Goal: Book appointment/travel/reservation

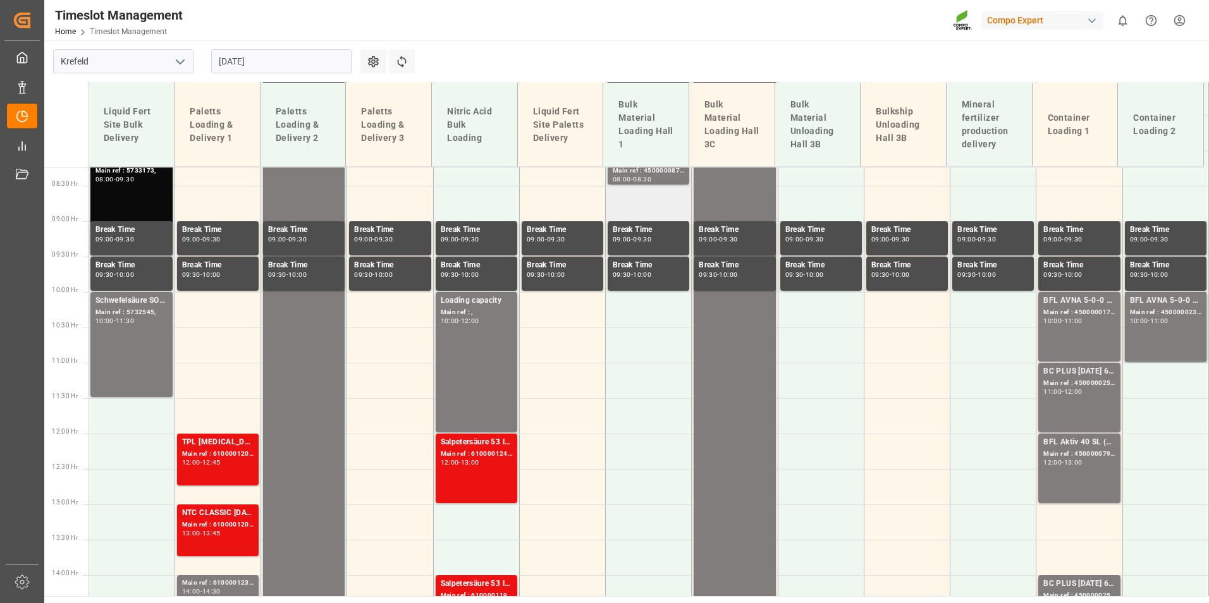
scroll to position [773, 0]
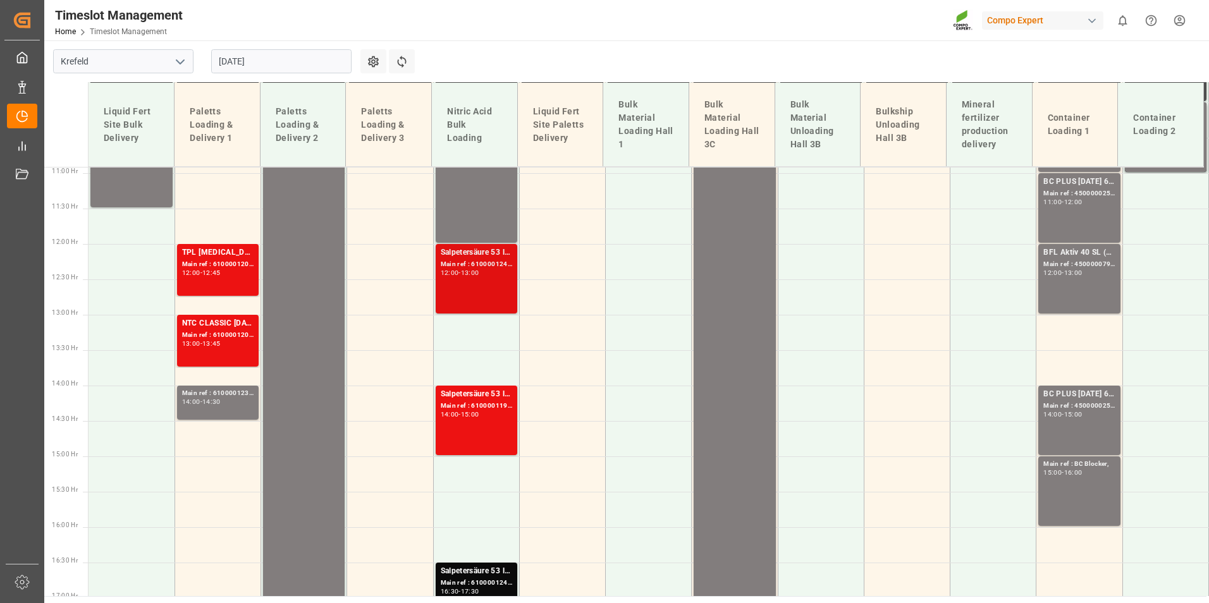
click at [481, 262] on div "Main ref : 6100001240, 2000001093;" at bounding box center [476, 264] width 71 height 11
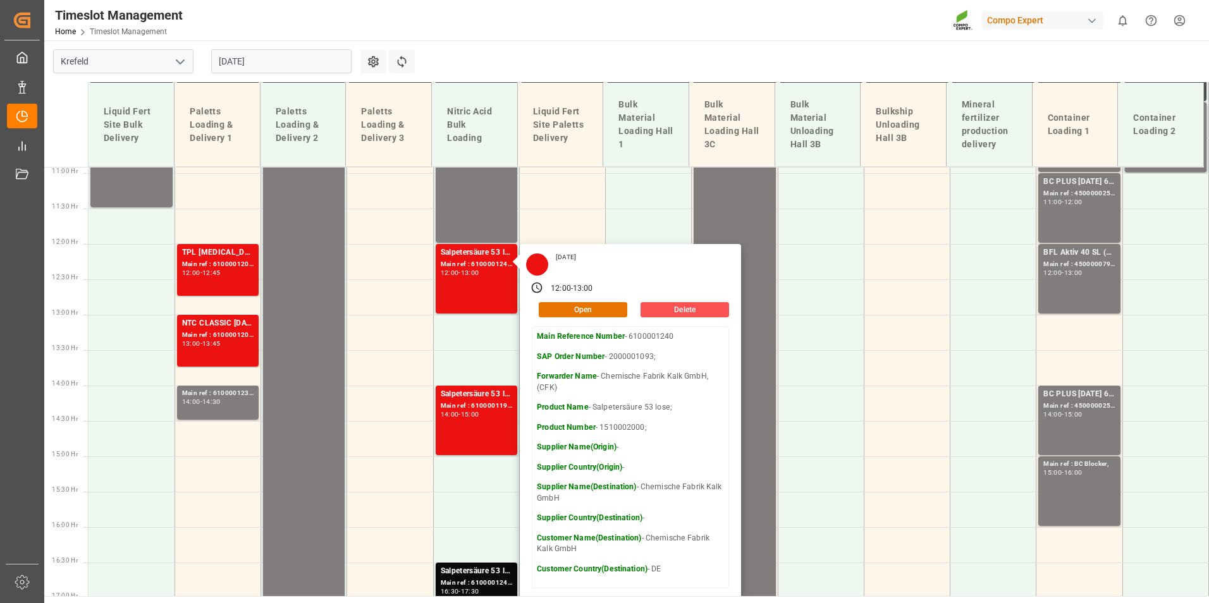
scroll to position [899, 0]
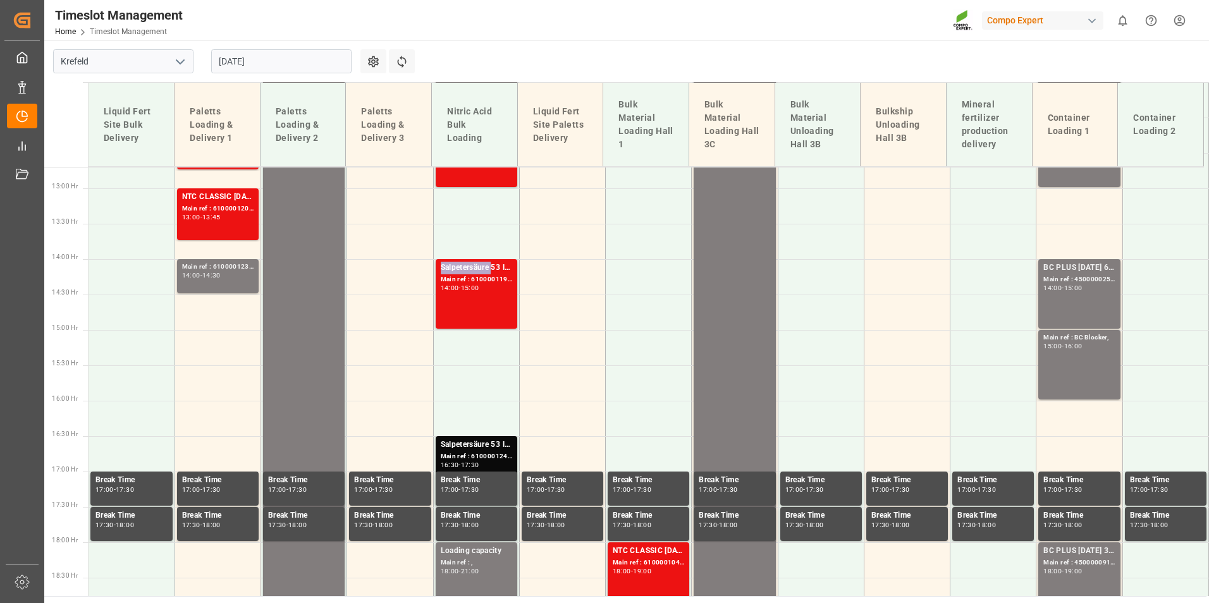
click at [479, 270] on div "Salpetersäure 53 lose;" at bounding box center [476, 268] width 71 height 13
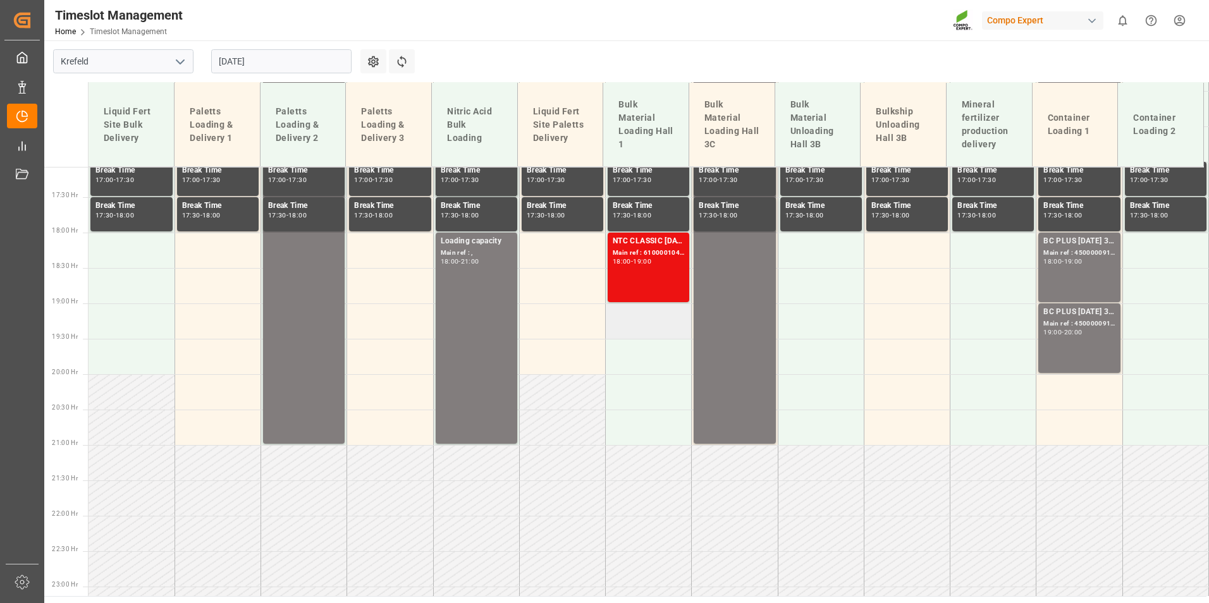
scroll to position [1215, 0]
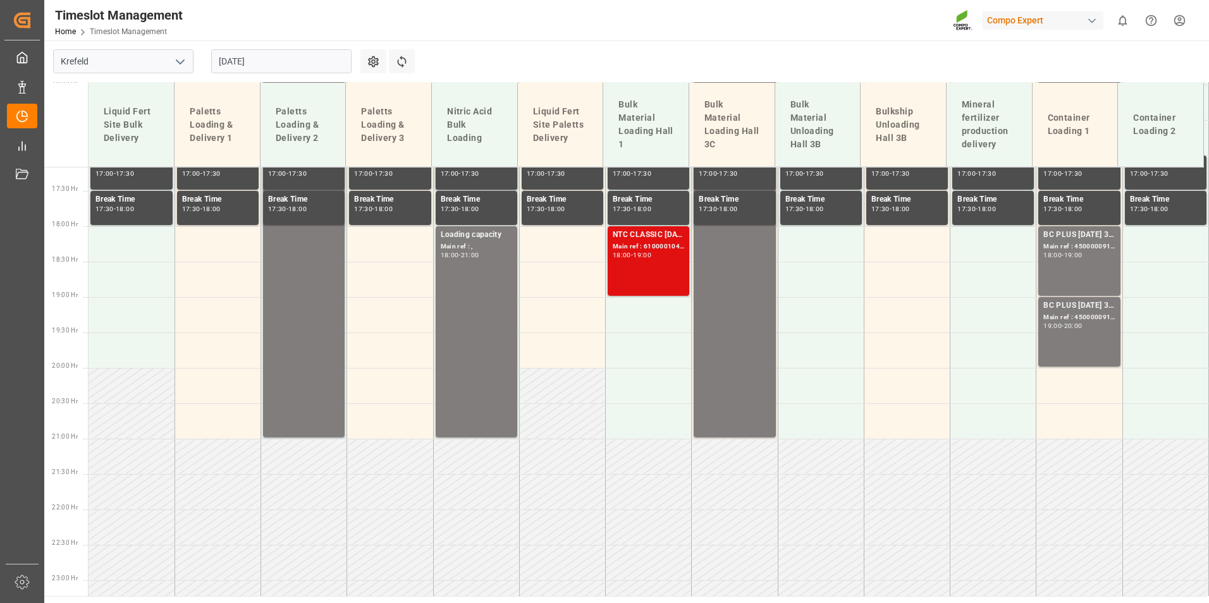
click at [618, 264] on div "NTC CLASSIC [DATE]+3+TE BULK; Main ref : 6100001041, 2000000209; 18:00 - 19:00" at bounding box center [648, 261] width 71 height 64
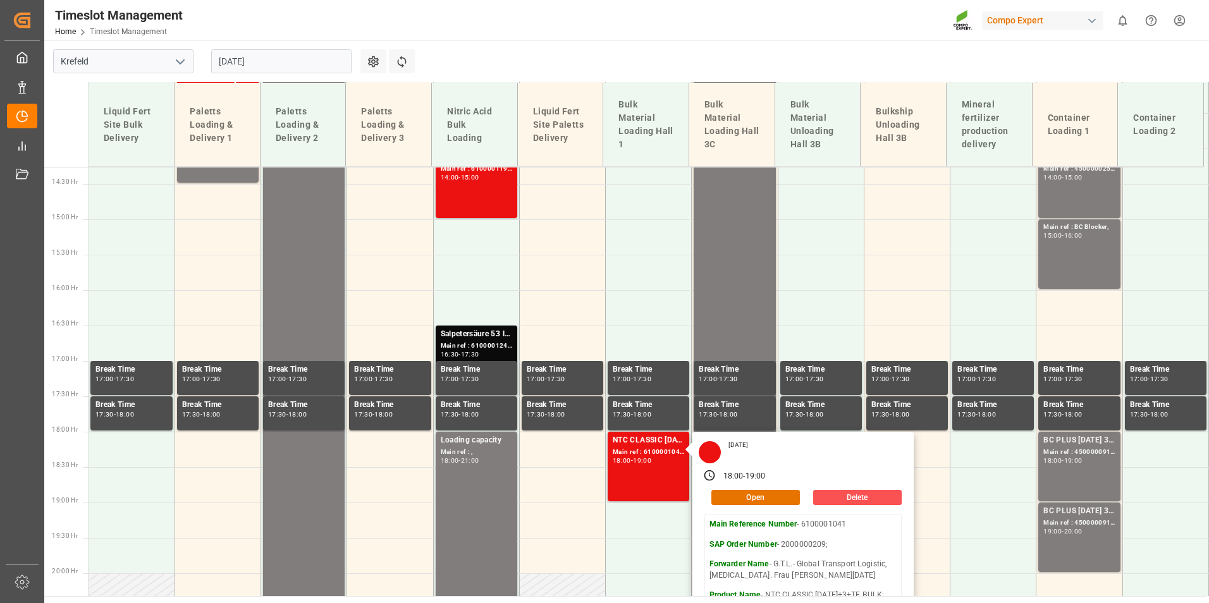
scroll to position [962, 0]
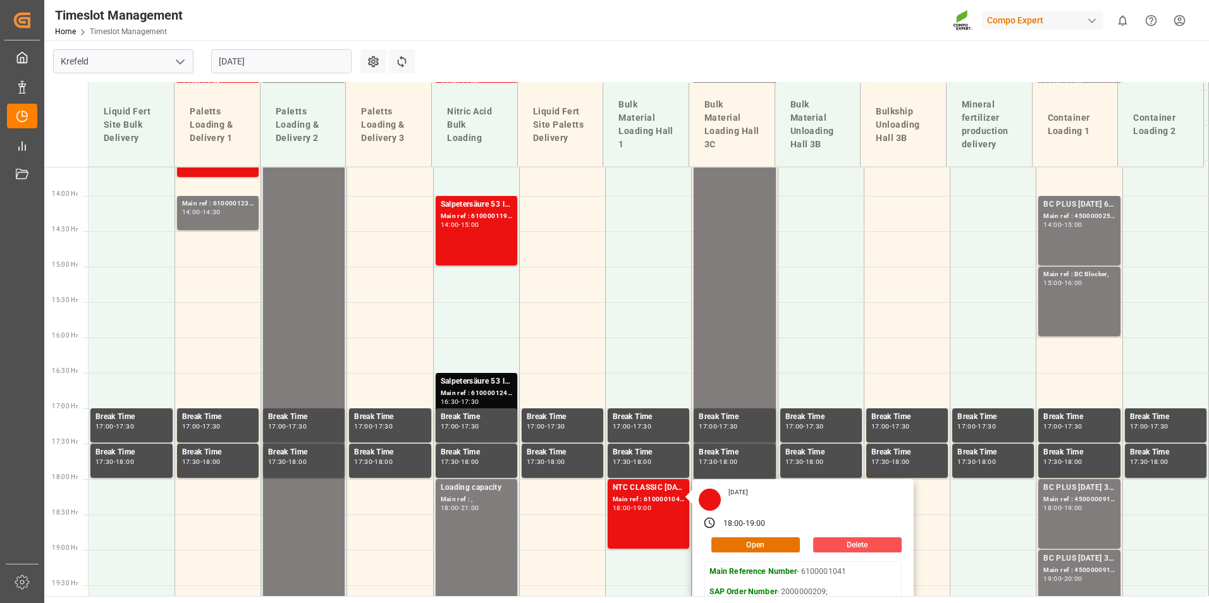
click at [303, 67] on input "[DATE]" at bounding box center [281, 61] width 140 height 24
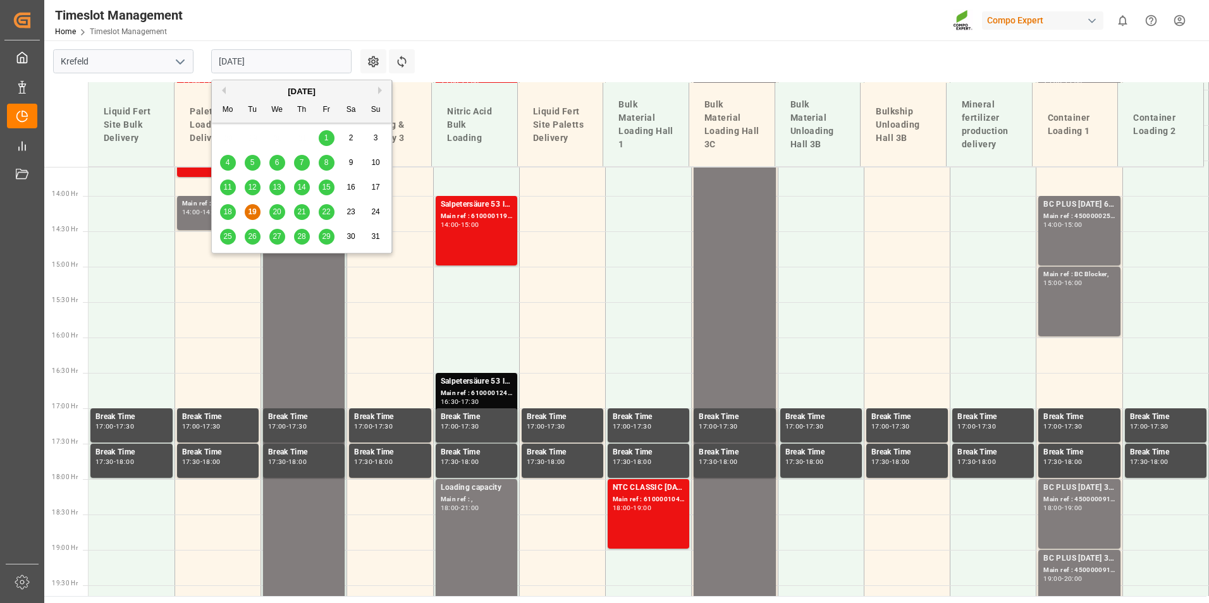
click at [277, 217] on div "20" at bounding box center [277, 212] width 16 height 15
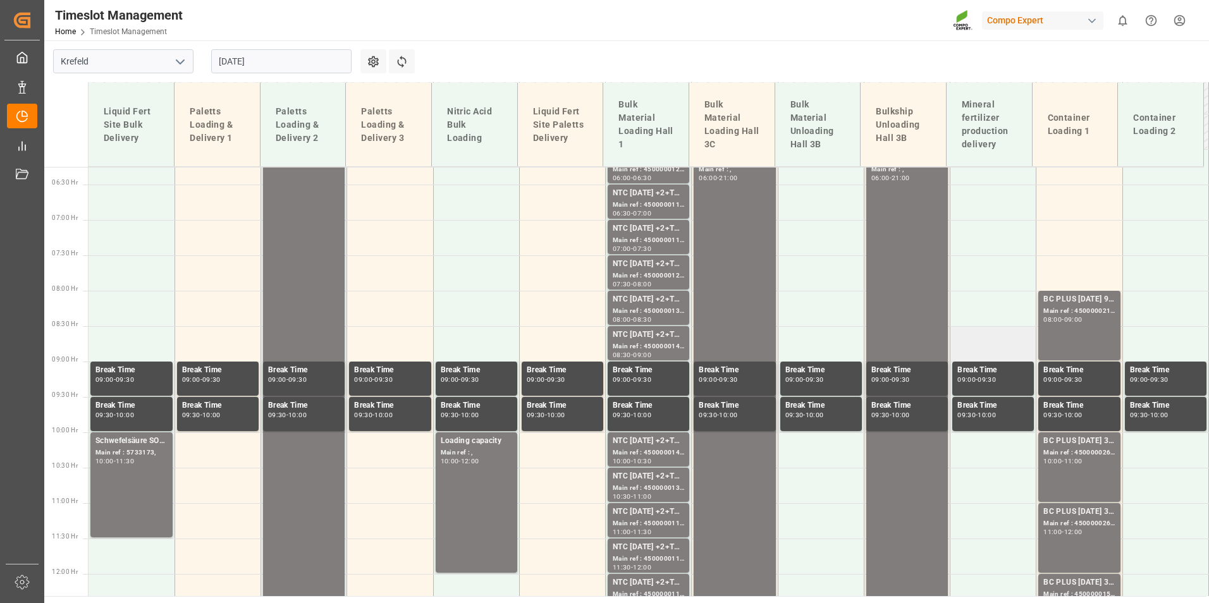
scroll to position [456, 0]
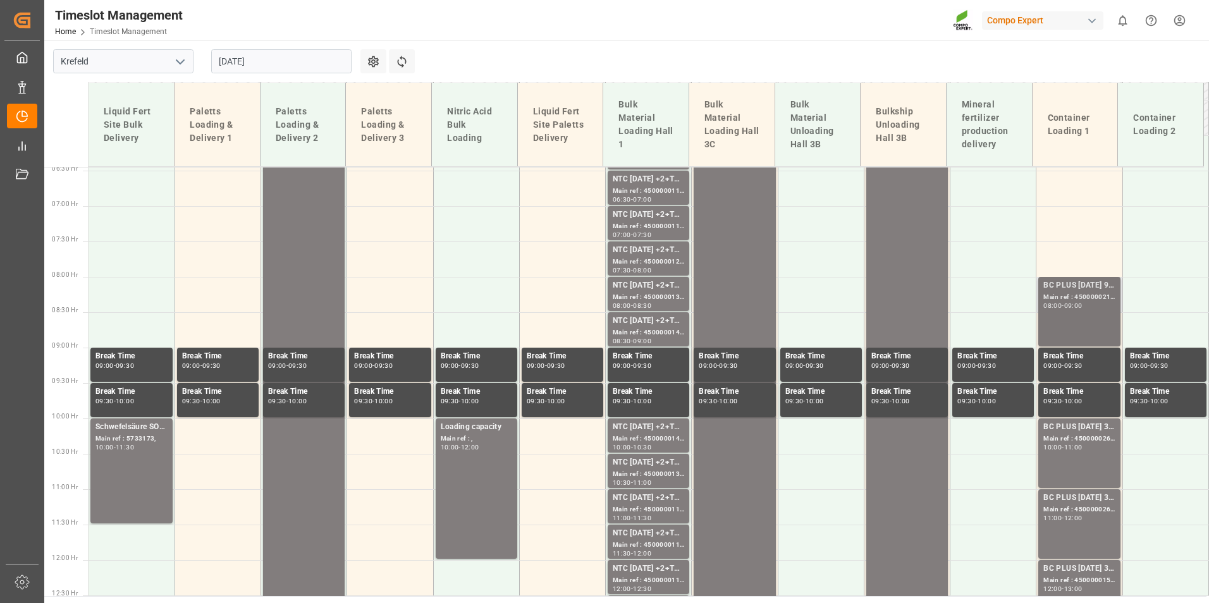
click at [1057, 326] on div "BC PLUS [DATE] 9M 25kg (x42) WW; Main ref : 4500000218, 2000000020; 08:00 - 09:…" at bounding box center [1078, 311] width 71 height 64
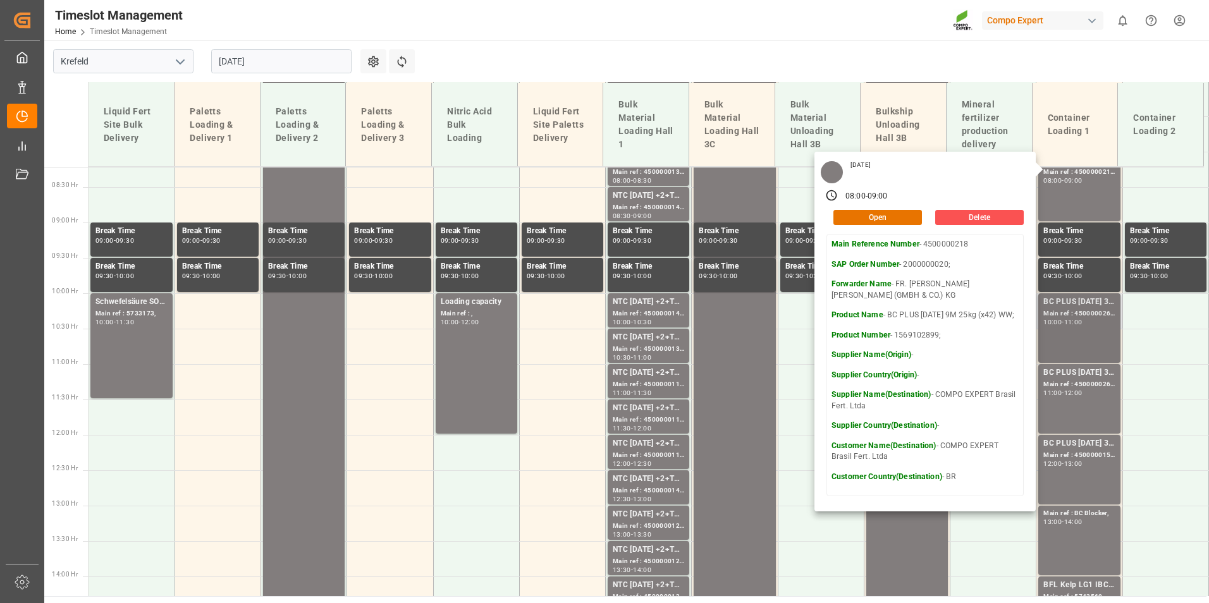
scroll to position [583, 0]
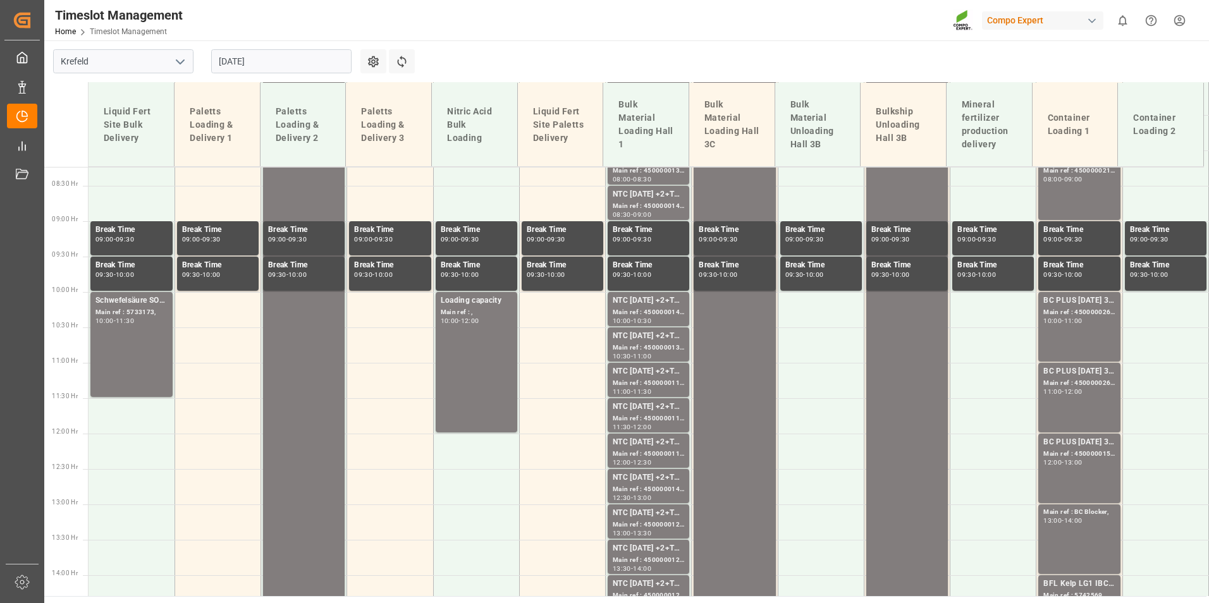
click at [1062, 328] on div "BC PLUS [DATE] 3M 25kg (x42) INT; Main ref : 4500000265, 2000000105; 10:00 - 11…" at bounding box center [1078, 327] width 71 height 64
click at [1067, 399] on div "BC PLUS [DATE] 3M 25kg (x42) INT; Main ref : 4500000266, 2000000105; 11:00 - 12…" at bounding box center [1078, 397] width 71 height 64
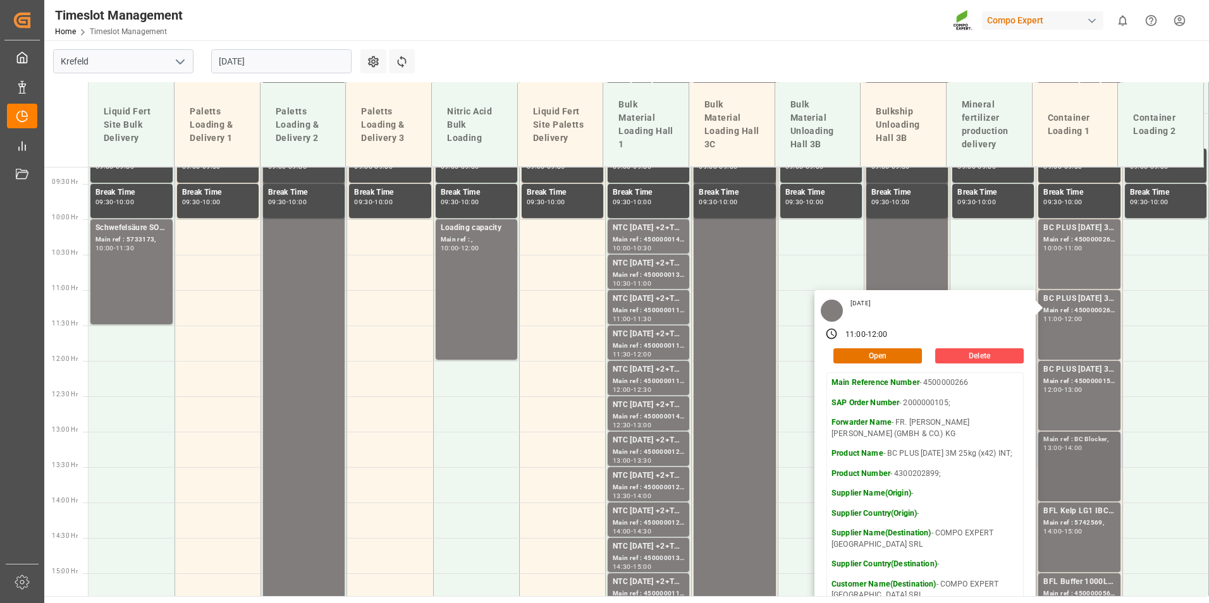
scroll to position [709, 0]
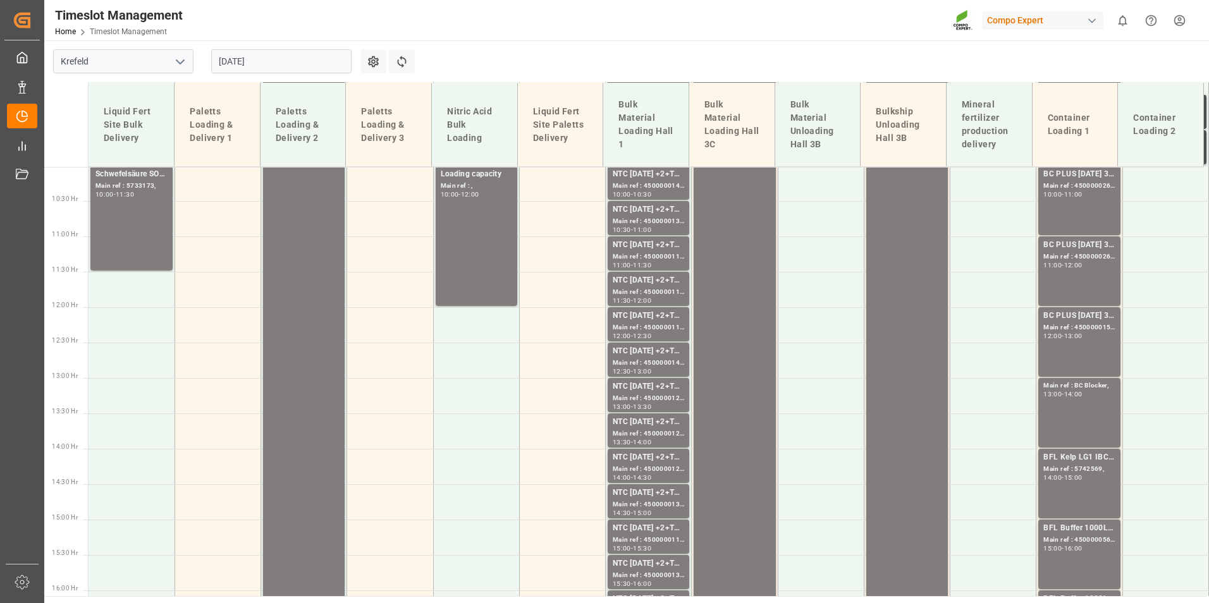
click at [1072, 340] on div "12:00 - 13:00" at bounding box center [1078, 336] width 71 height 7
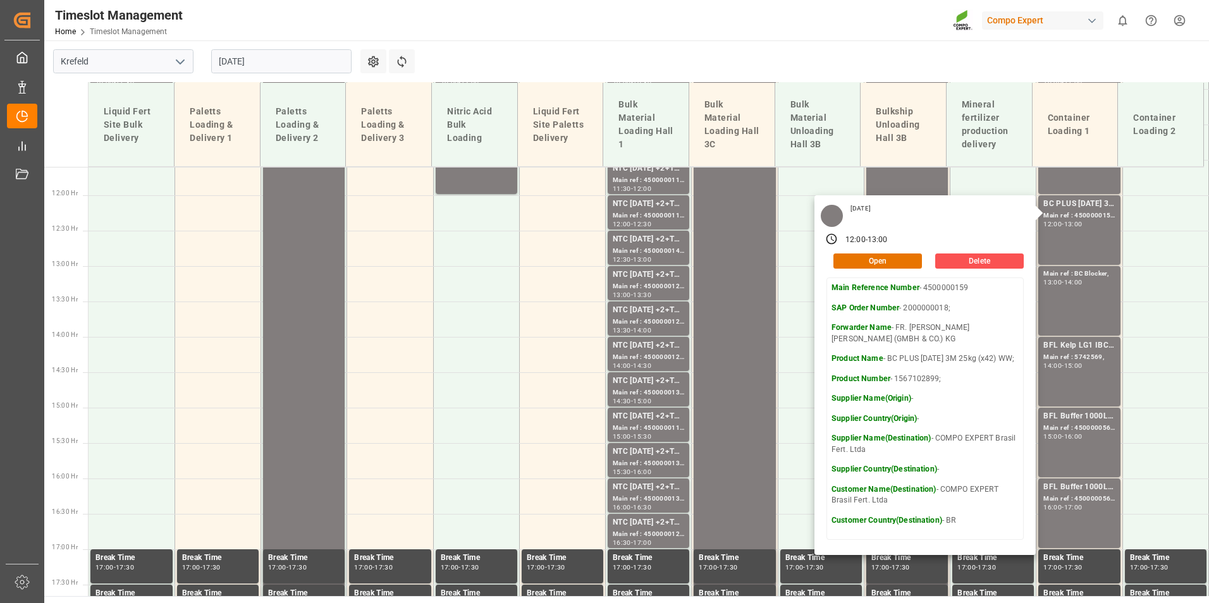
scroll to position [836, 0]
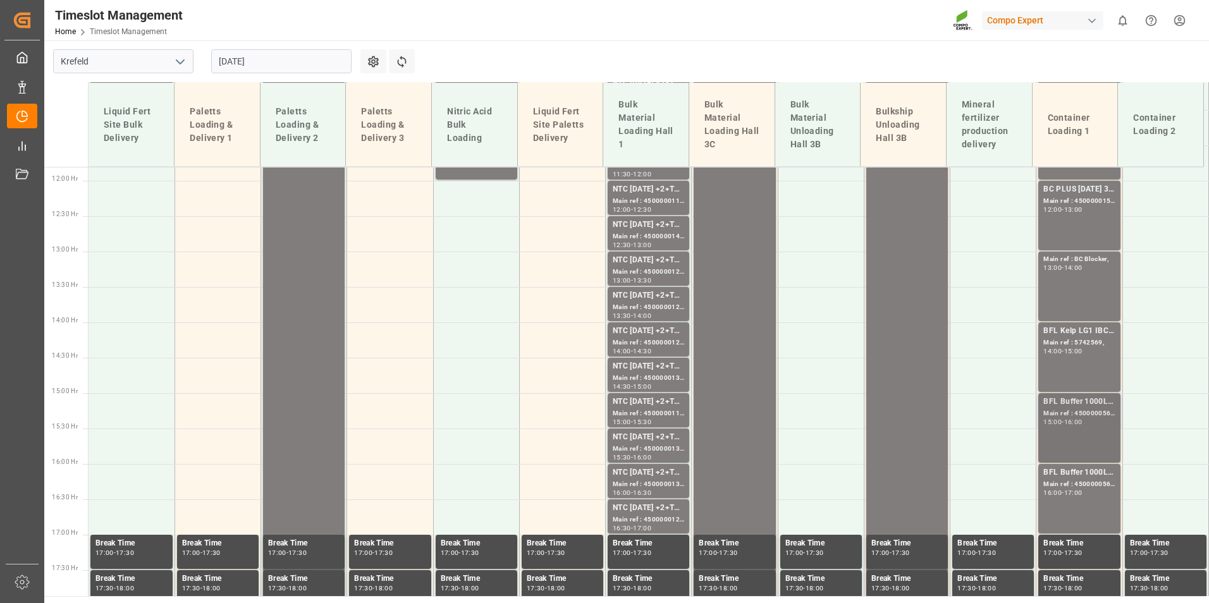
click at [1086, 412] on div "Main ref : 4500000565, 2000000305;" at bounding box center [1078, 413] width 71 height 11
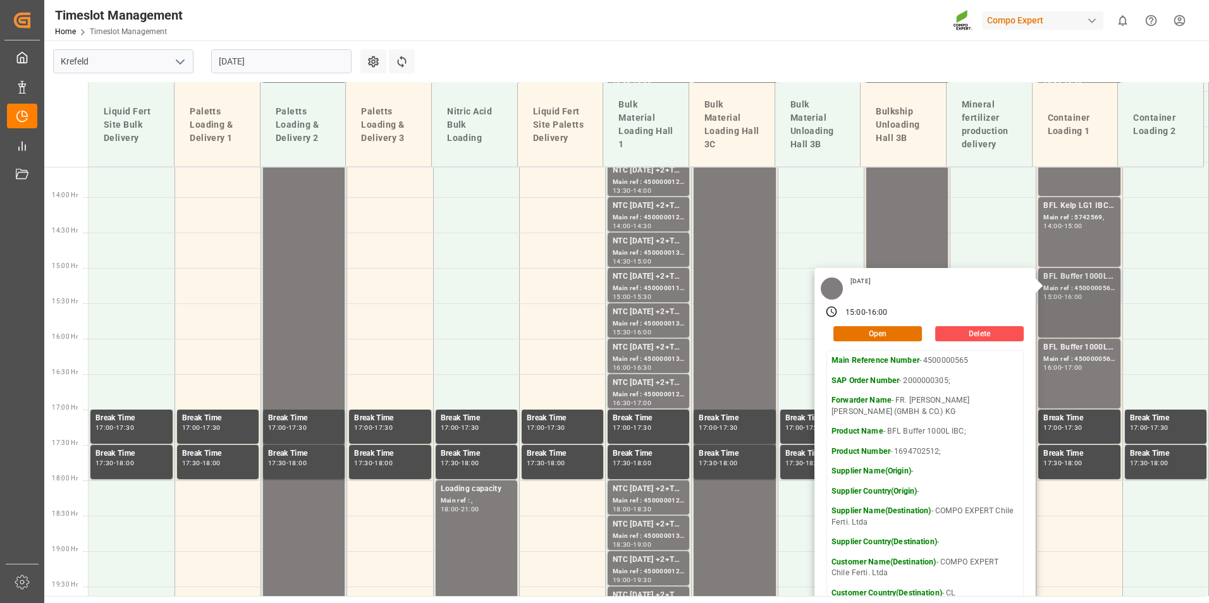
scroll to position [962, 0]
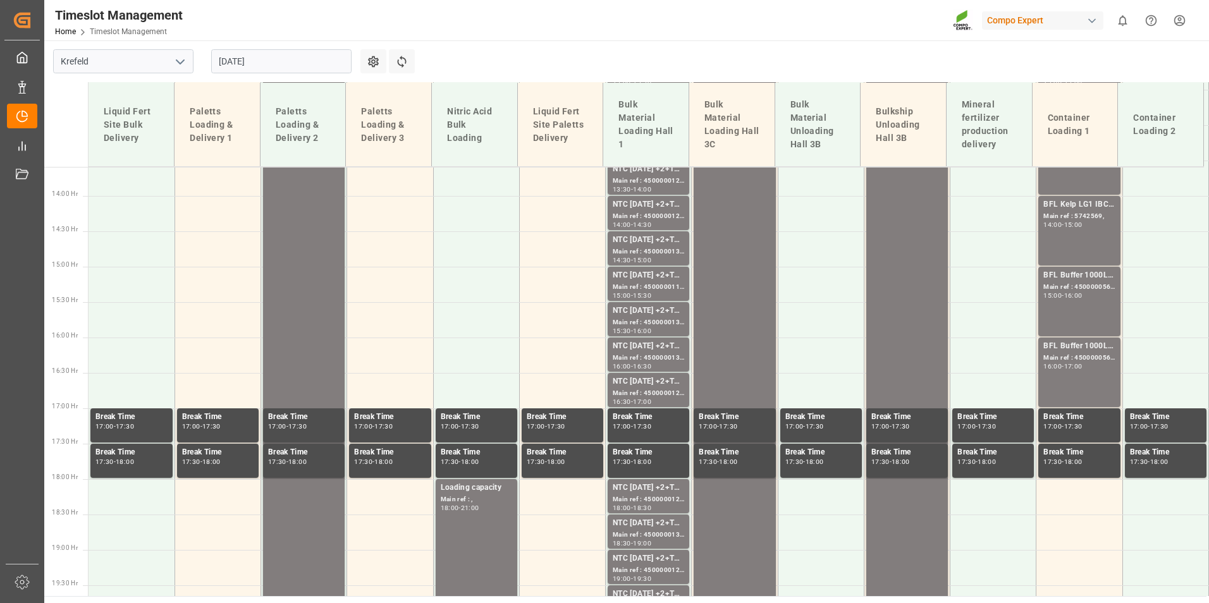
click at [1083, 383] on div "BFL Buffer 1000L IBC; Main ref : 4500000566, 2000000305; 16:00 - 17:00" at bounding box center [1078, 372] width 71 height 64
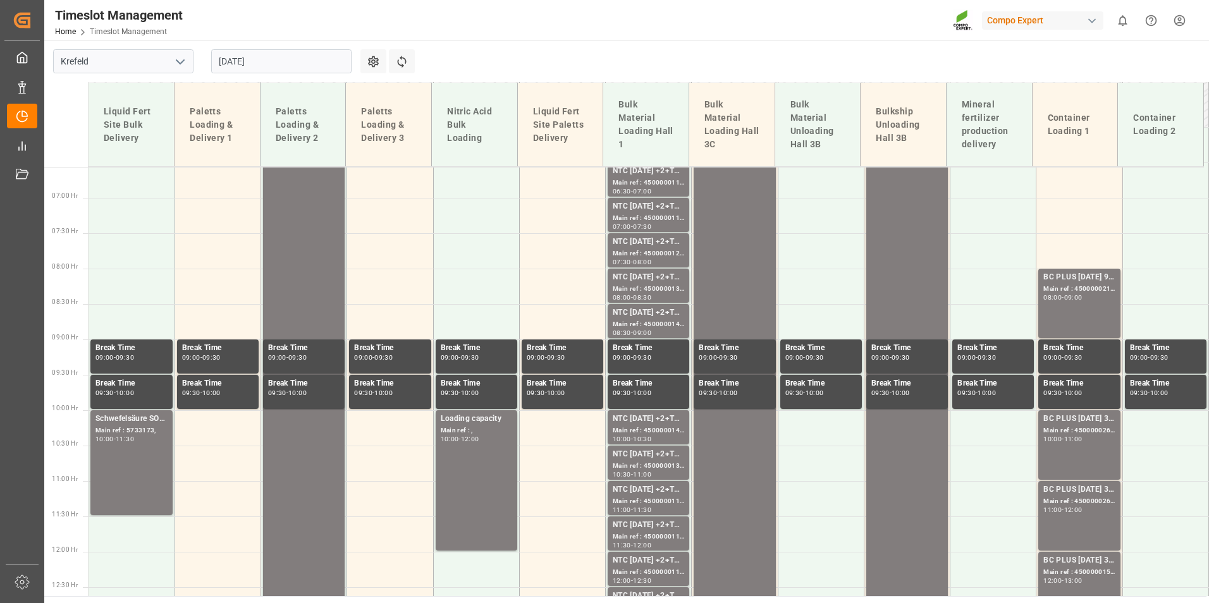
scroll to position [520, 0]
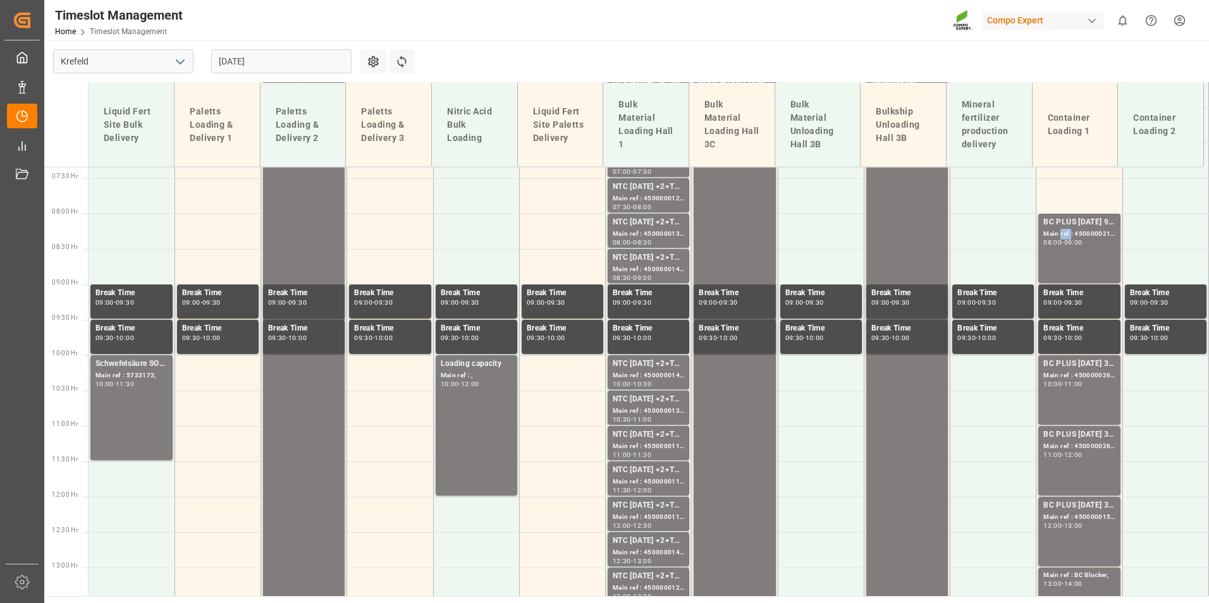
click at [1061, 236] on div "Main ref : 4500000218, 2000000020;" at bounding box center [1078, 234] width 71 height 11
click at [1077, 395] on div "BC PLUS [DATE] 3M 25kg (x42) INT; Main ref : 4500000265, 2000000105; 10:00 - 11…" at bounding box center [1078, 390] width 71 height 64
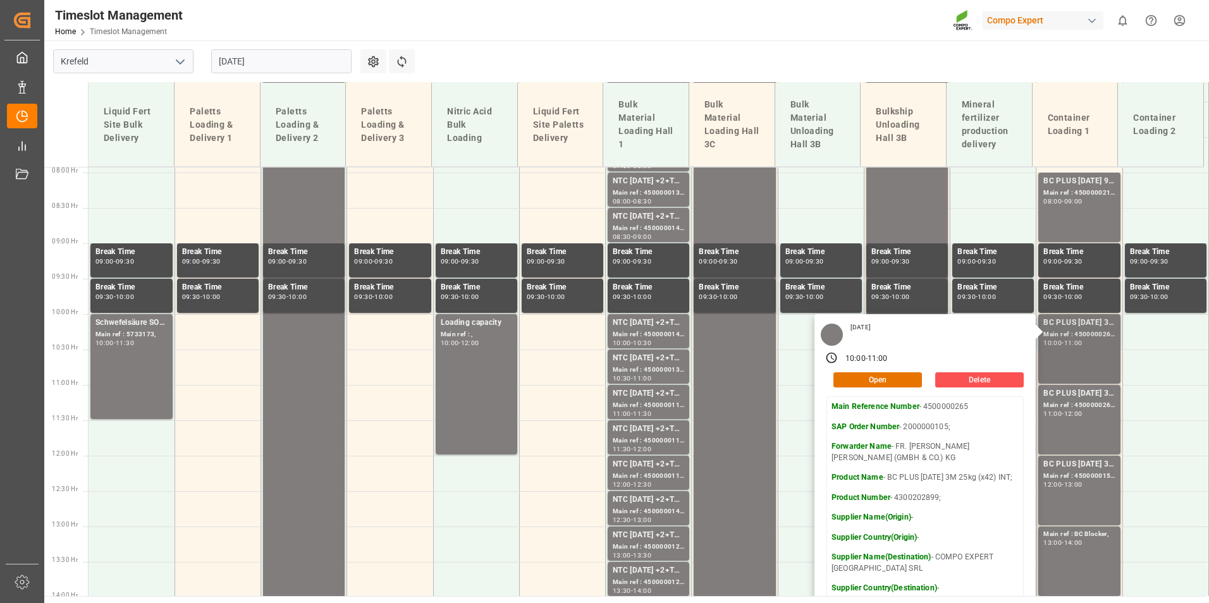
scroll to position [583, 0]
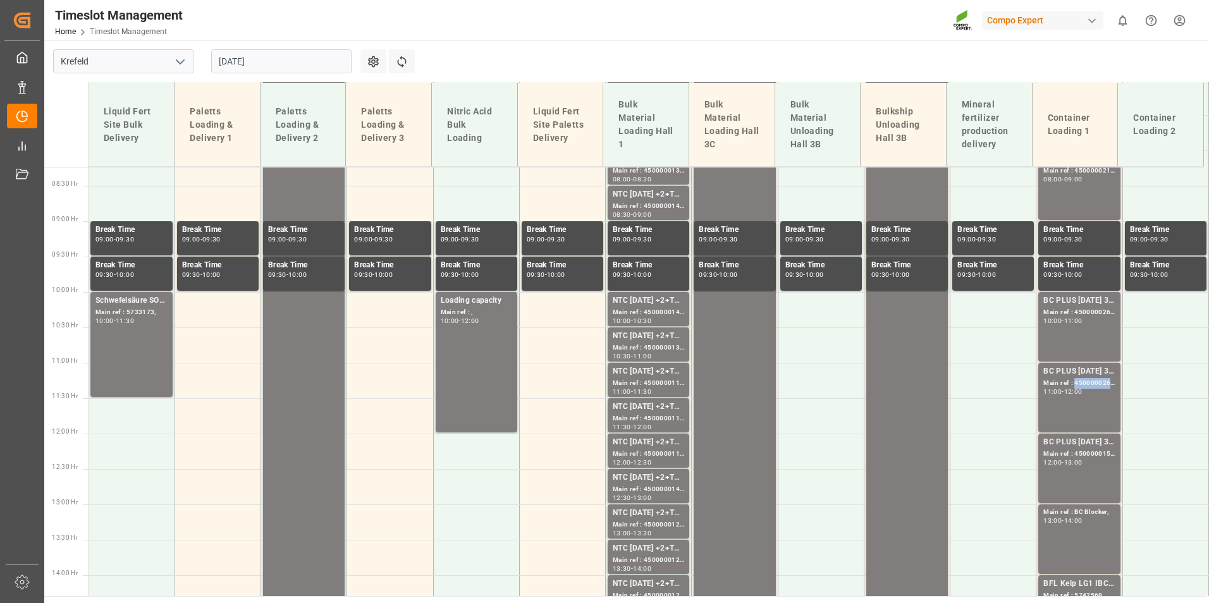
click at [1081, 378] on div "Main ref : 4500000266, 2000000105;" at bounding box center [1078, 383] width 71 height 11
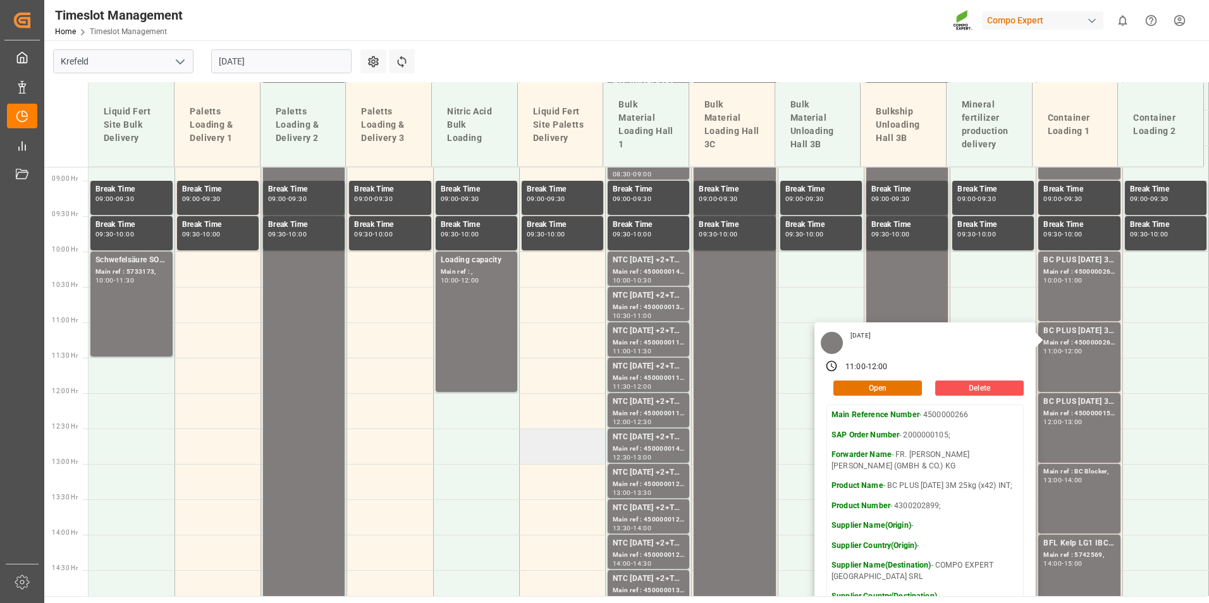
scroll to position [646, 0]
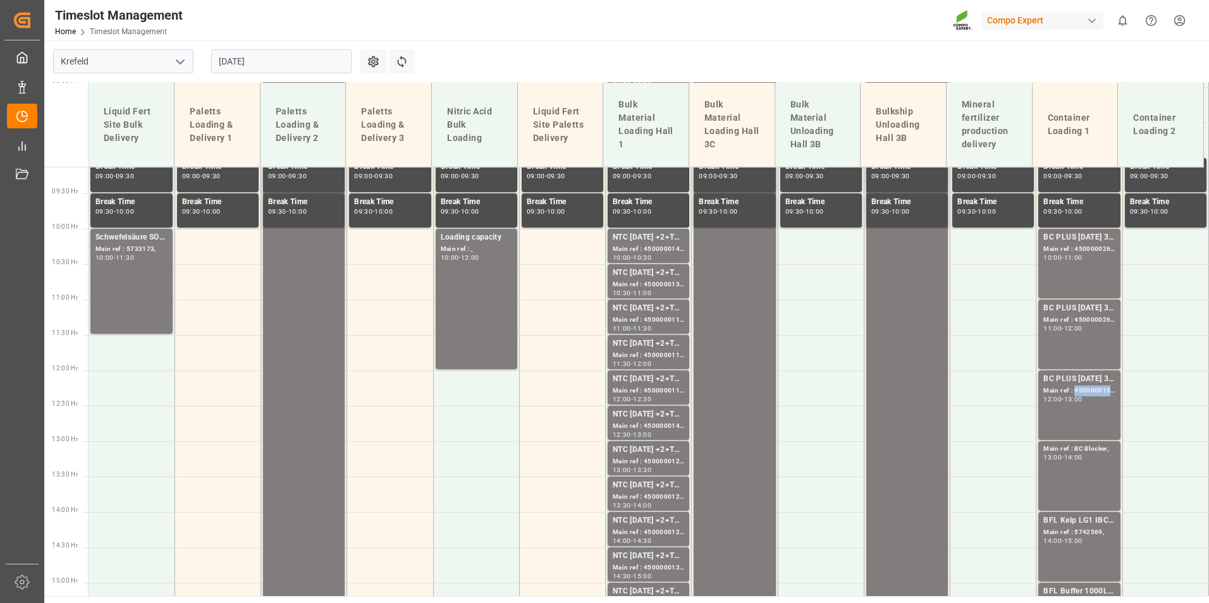
click at [1101, 388] on div "Main ref : 4500000159, 2000000018;" at bounding box center [1078, 391] width 71 height 11
click at [1093, 330] on div "11:00 - 12:00" at bounding box center [1078, 329] width 71 height 7
click at [1087, 403] on div "12:00 - 13:00" at bounding box center [1078, 399] width 71 height 7
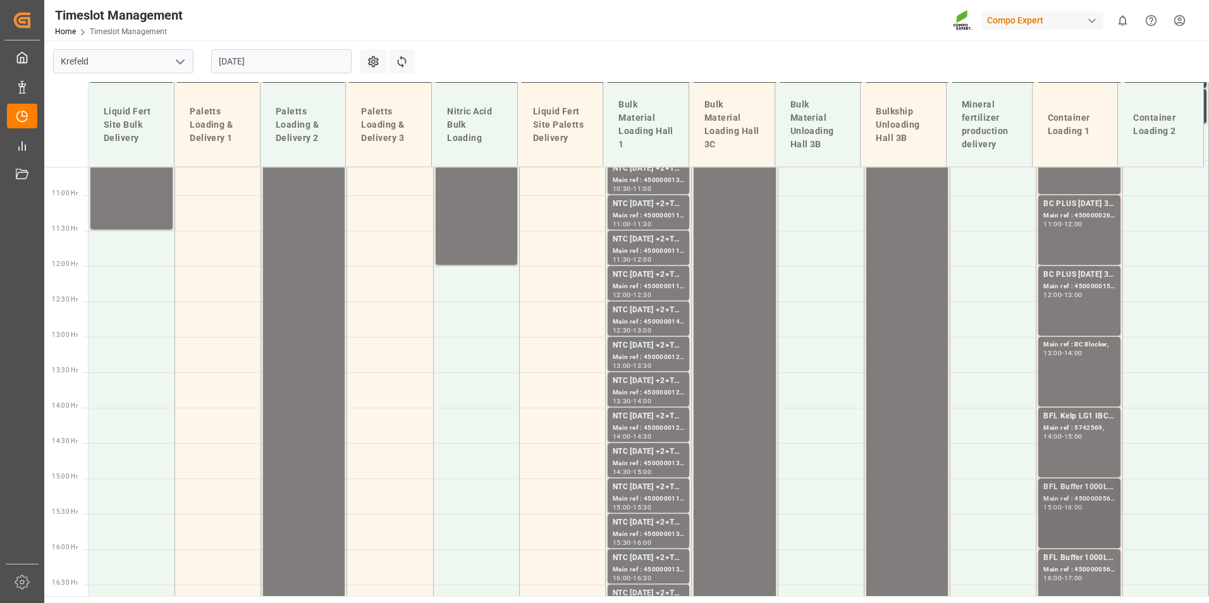
scroll to position [583, 0]
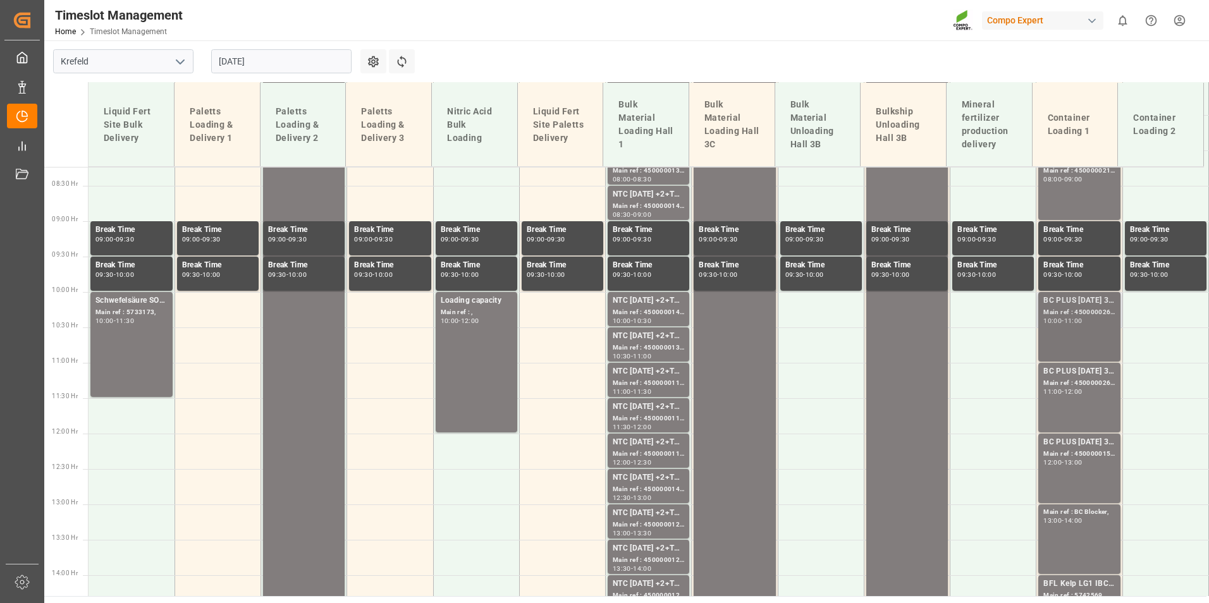
click at [1079, 343] on div "BC PLUS [DATE] 3M 25kg (x42) INT; Main ref : 4500000265, 2000000105; 10:00 - 11…" at bounding box center [1078, 327] width 71 height 64
click at [1079, 396] on div "BC PLUS [DATE] 3M 25kg (x42) INT; Main ref : 4500000266, 2000000105; 11:00 - 12…" at bounding box center [1078, 397] width 71 height 64
click at [1043, 177] on div "08:00" at bounding box center [1052, 179] width 18 height 6
click at [1071, 345] on div "BC PLUS [DATE] 3M 25kg (x42) INT; Main ref : 4500000265, 2000000105; 10:00 - 11…" at bounding box center [1078, 327] width 71 height 64
click at [1072, 382] on div "Main ref : 4500000266, 2000000105;" at bounding box center [1078, 383] width 71 height 11
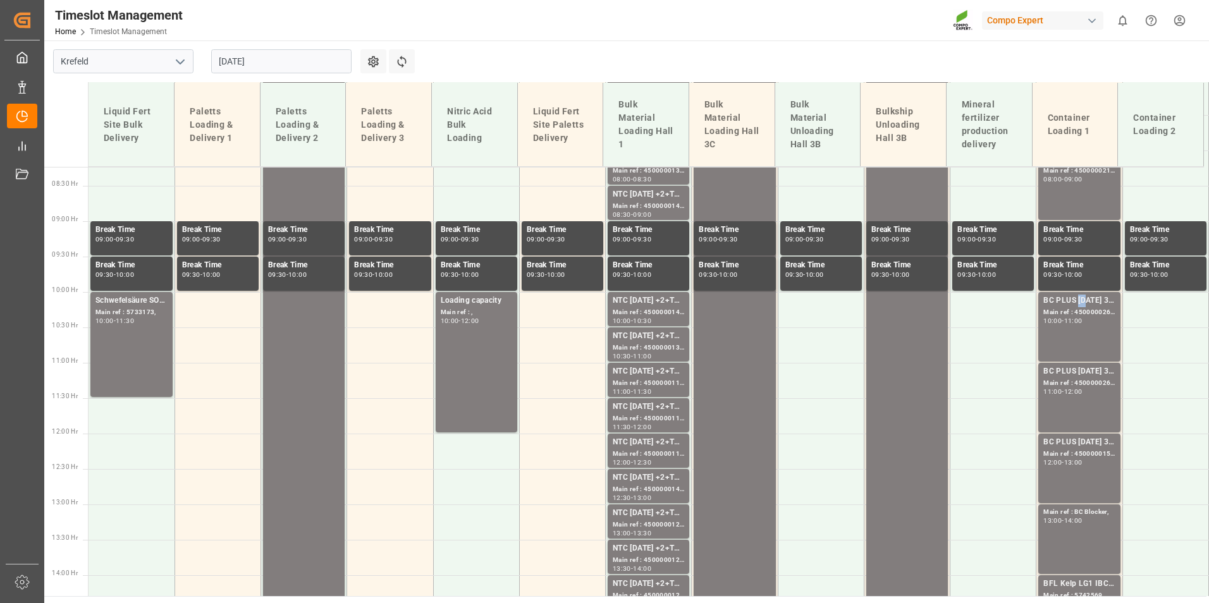
click at [1076, 296] on div "BC PLUS [DATE] 3M 25kg (x42) INT;" at bounding box center [1078, 301] width 71 height 13
click at [1090, 374] on div "BC PLUS [DATE] 3M 25kg (x42) INT;" at bounding box center [1078, 371] width 71 height 13
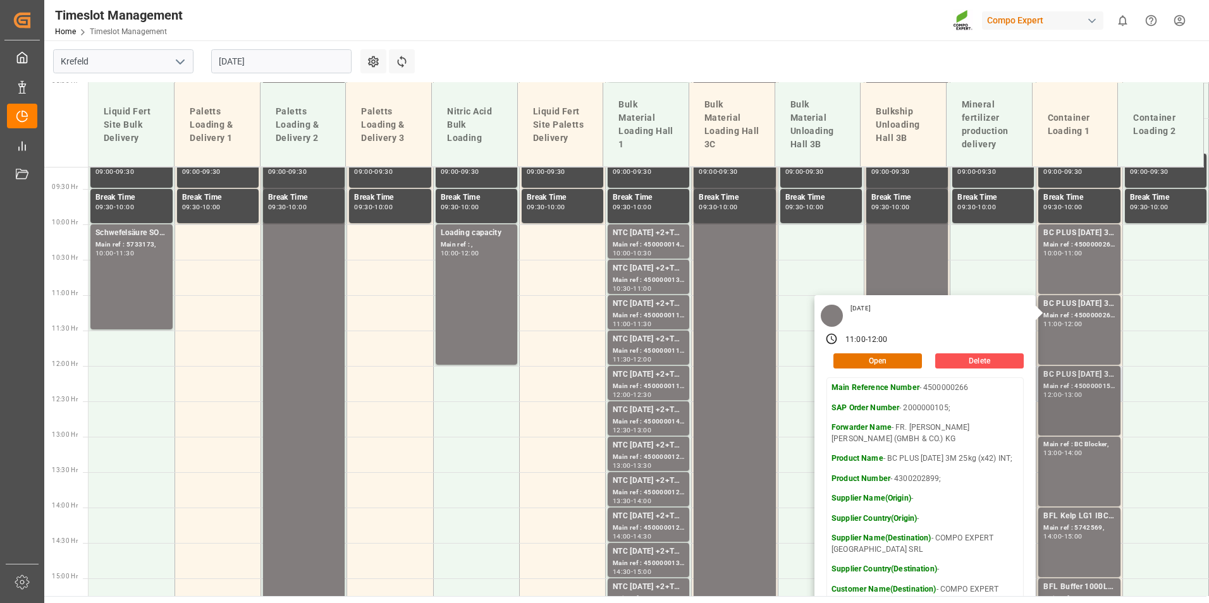
scroll to position [773, 0]
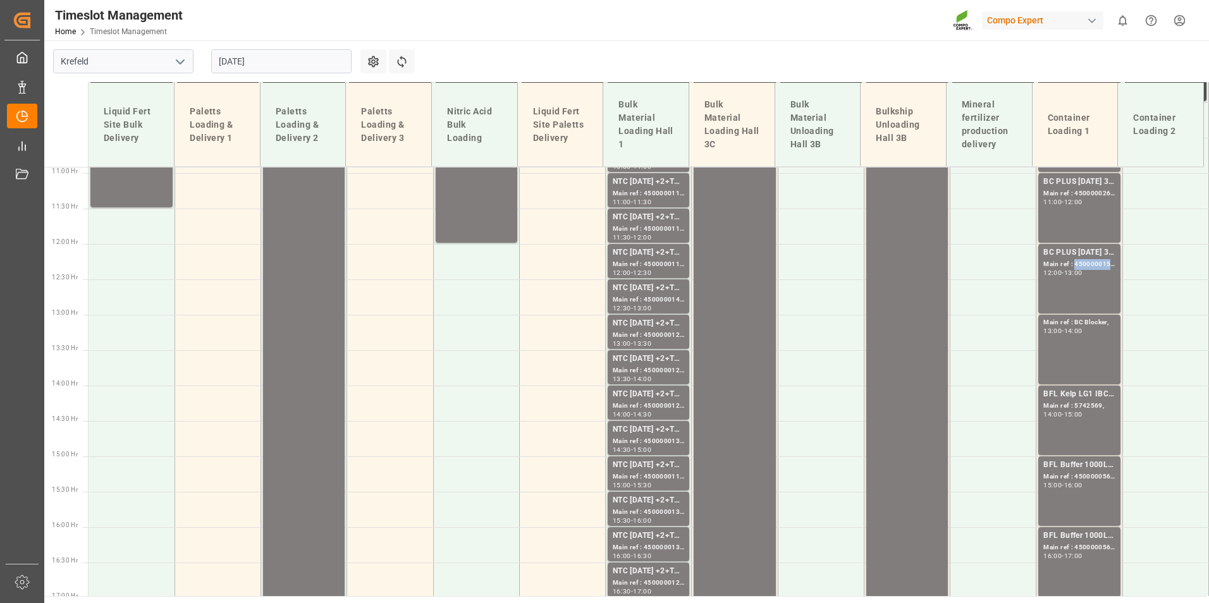
click at [1074, 261] on div "Main ref : 4500000159, 2000000018;" at bounding box center [1078, 264] width 71 height 11
click at [1075, 278] on div "BC PLUS [DATE] 3M 25kg (x42) WW; Main ref : 4500000159, 2000000018; 12:00 - 13:…" at bounding box center [1078, 279] width 71 height 64
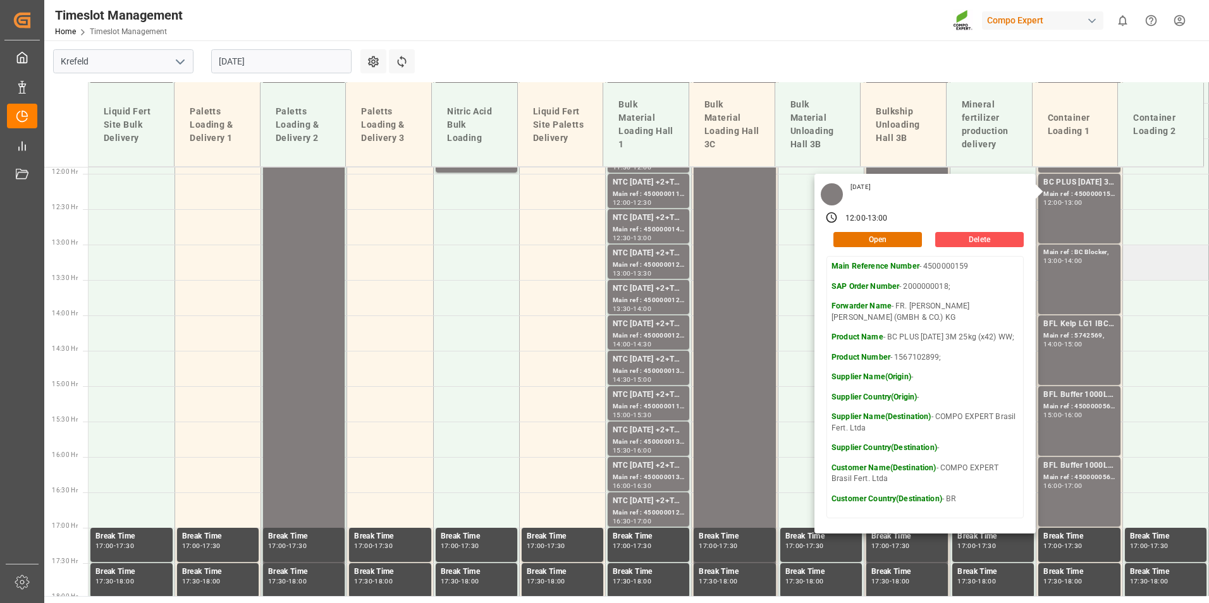
scroll to position [899, 0]
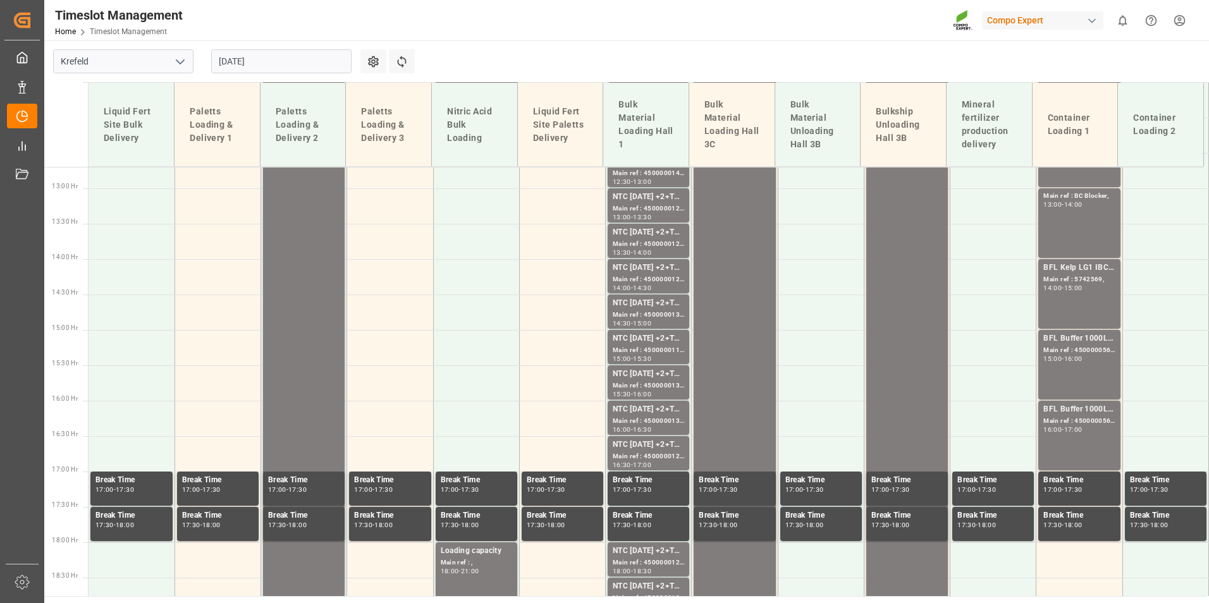
click at [1101, 372] on div "BFL Buffer 1000L IBC; Main ref : 4500000565, 2000000305; 15:00 - 16:00" at bounding box center [1078, 365] width 71 height 64
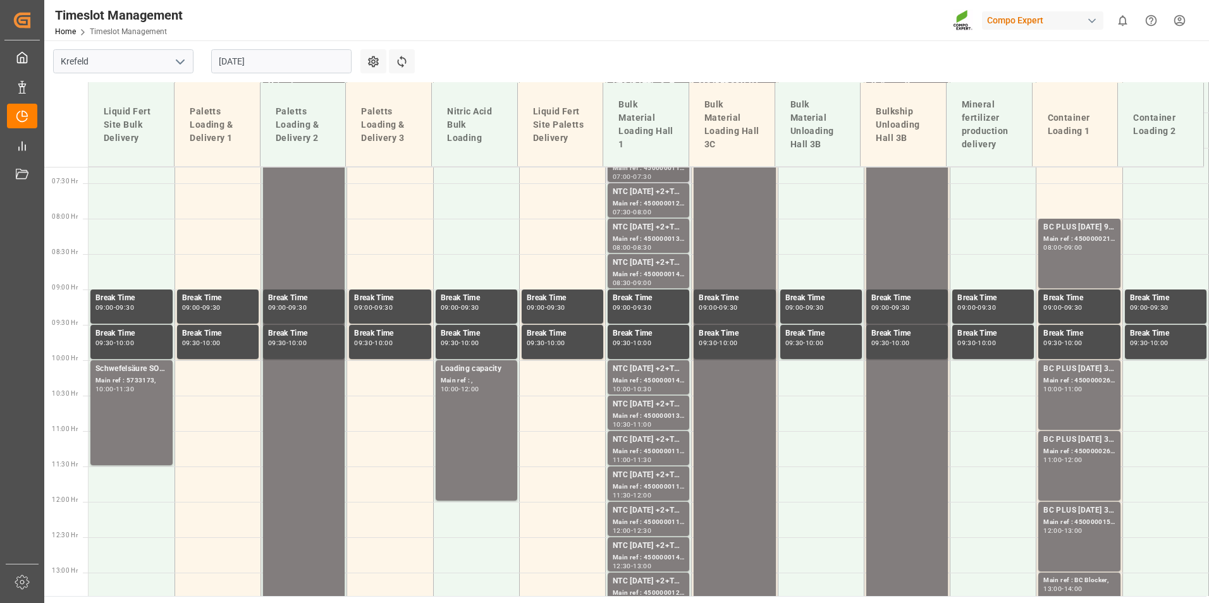
scroll to position [393, 0]
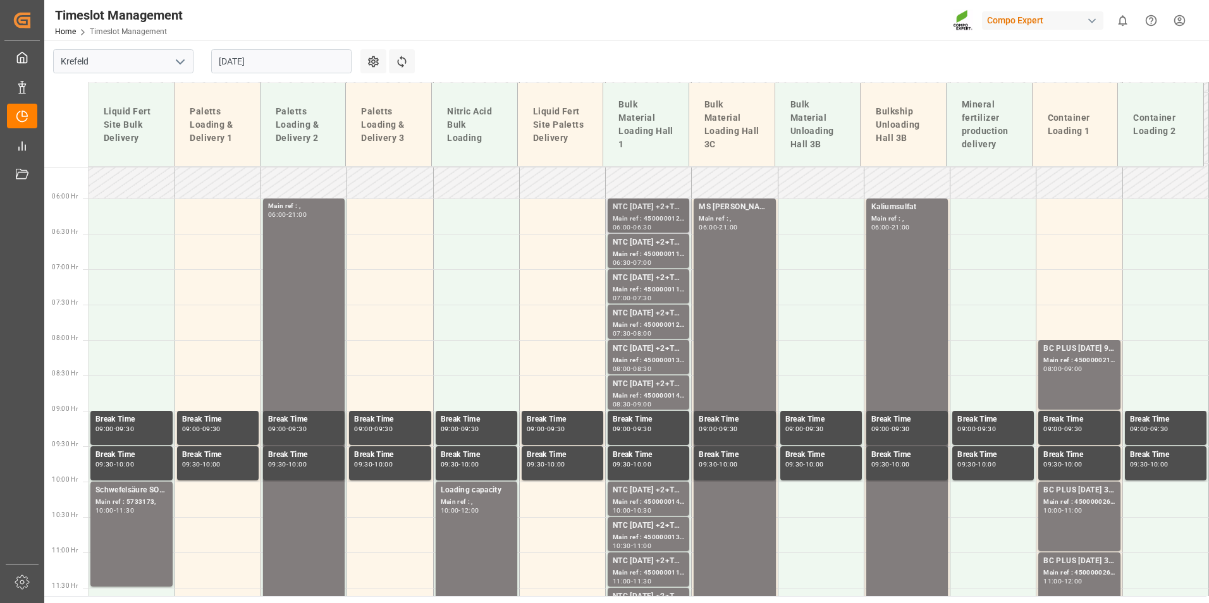
click at [626, 212] on div "NTC [DATE] +2+TE BULK;" at bounding box center [648, 207] width 71 height 13
